Goal: Information Seeking & Learning: Learn about a topic

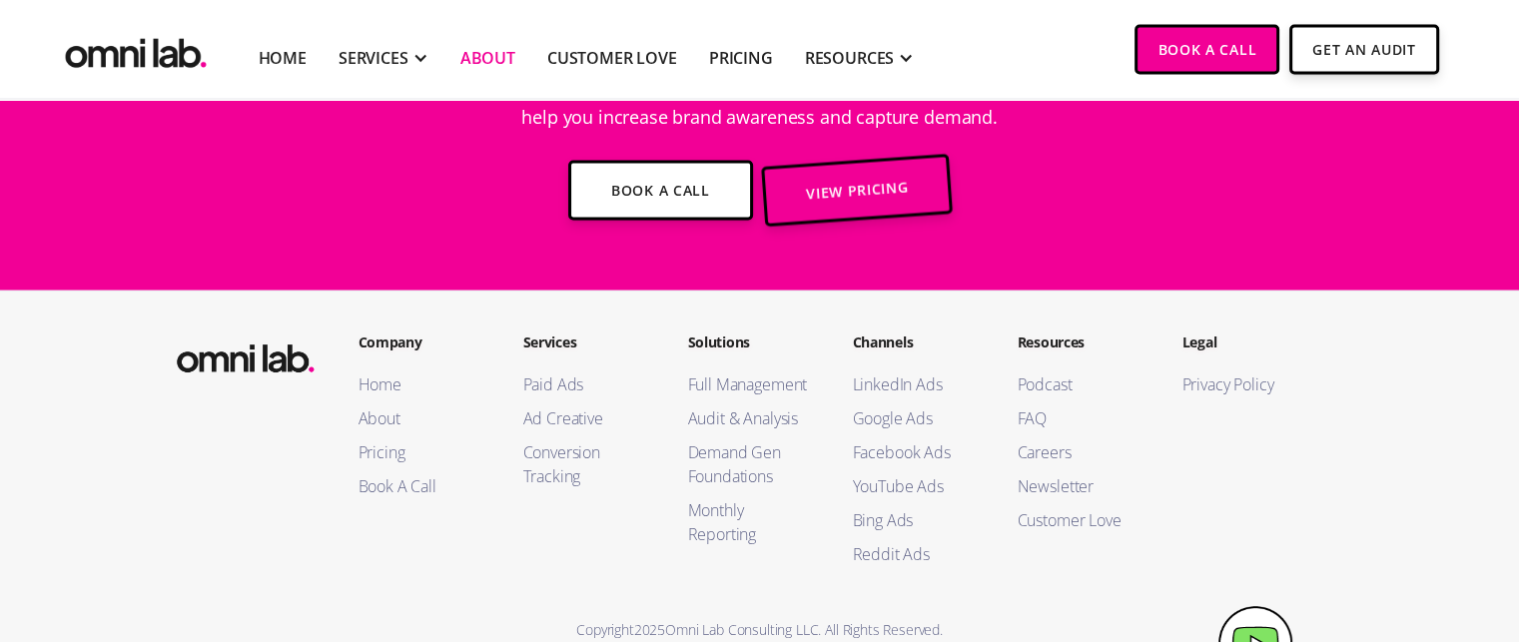
scroll to position [3932, 0]
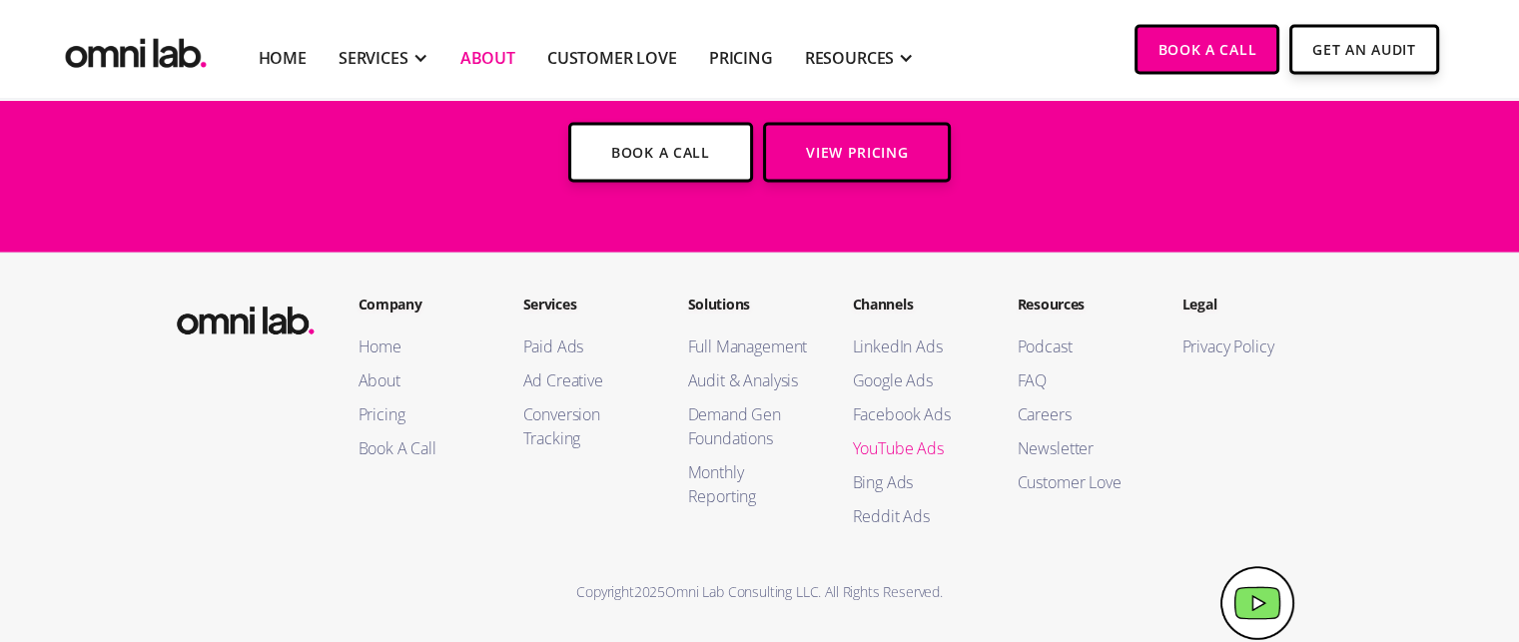
click at [911, 450] on link "YouTube Ads" at bounding box center [915, 448] width 125 height 24
